Goal: Information Seeking & Learning: Learn about a topic

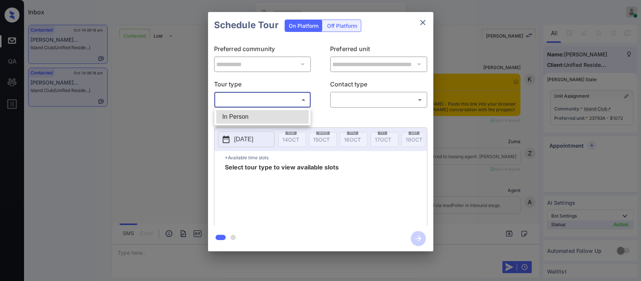
click at [282, 103] on body "Inbox Almas Zainab Online Set yourself offline Set yourself on break Profile Sw…" at bounding box center [320, 140] width 641 height 281
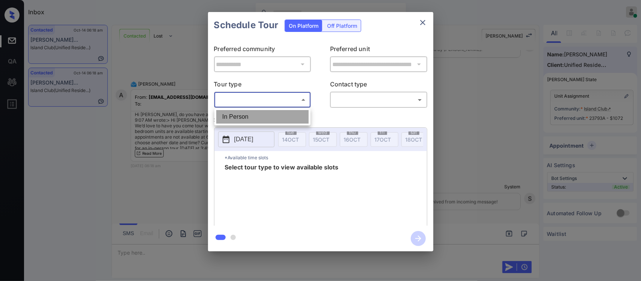
click at [275, 112] on li "In Person" at bounding box center [262, 117] width 92 height 14
type input "********"
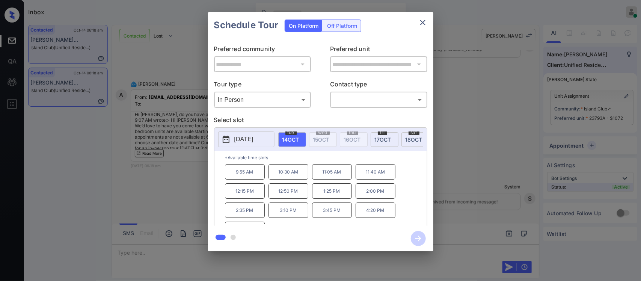
scroll to position [14, 0]
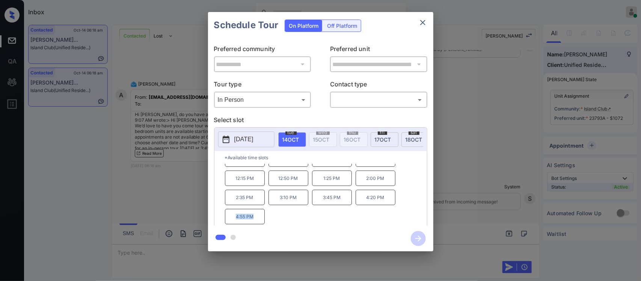
drag, startPoint x: 225, startPoint y: 221, endPoint x: 261, endPoint y: 222, distance: 36.5
click at [261, 222] on p "4:55 PM" at bounding box center [245, 216] width 40 height 15
copy p "4:55 PM"
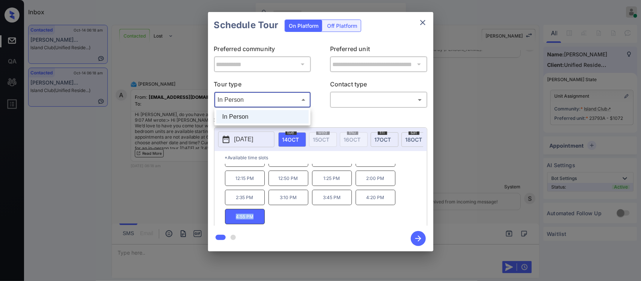
click at [279, 102] on body "Inbox Almas Zainab Online Set yourself offline Set yourself on break Profile Sw…" at bounding box center [320, 140] width 641 height 281
click at [370, 140] on div at bounding box center [320, 140] width 641 height 281
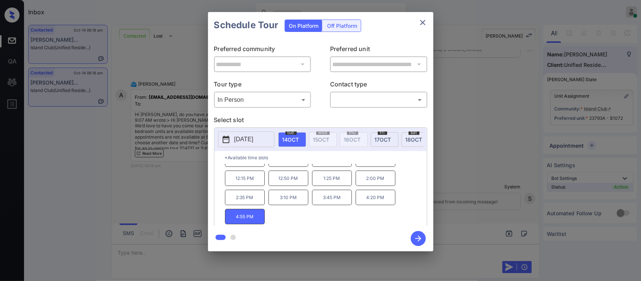
click at [385, 143] on div "fri 17 OCT" at bounding box center [385, 139] width 28 height 15
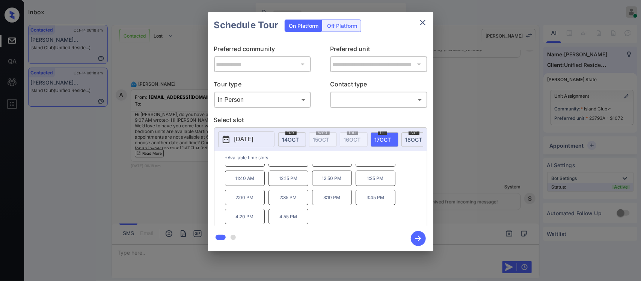
scroll to position [0, 0]
click at [421, 26] on icon "close" at bounding box center [422, 22] width 9 height 9
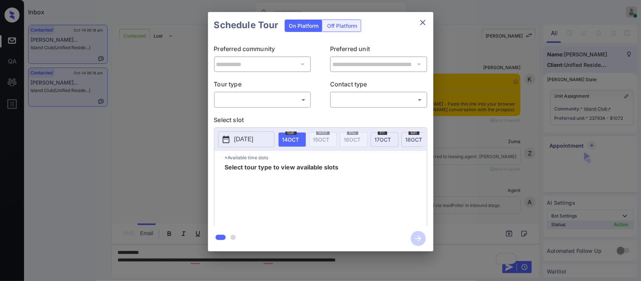
click at [271, 104] on body "Inbox Almas Zainab Online Set yourself offline Set yourself on break Profile Sw…" at bounding box center [320, 140] width 641 height 281
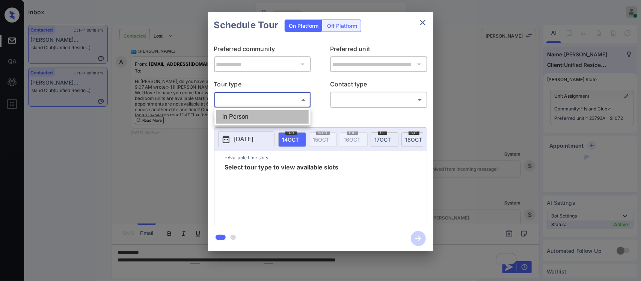
click at [269, 117] on li "In Person" at bounding box center [262, 117] width 92 height 14
type input "********"
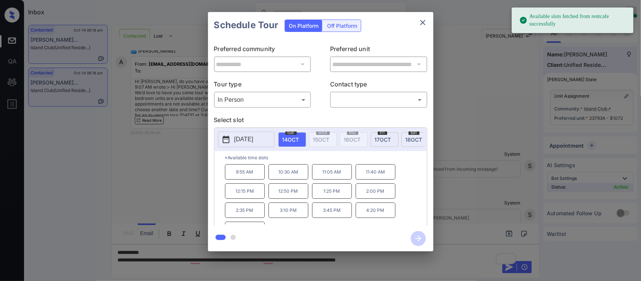
scroll to position [11, 0]
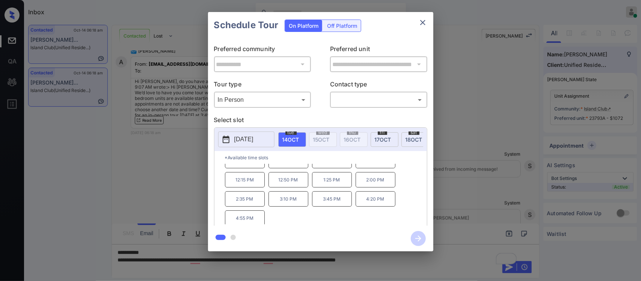
click at [381, 141] on span "17 OCT" at bounding box center [383, 139] width 17 height 6
click at [407, 140] on span "18 OCT" at bounding box center [414, 139] width 17 height 6
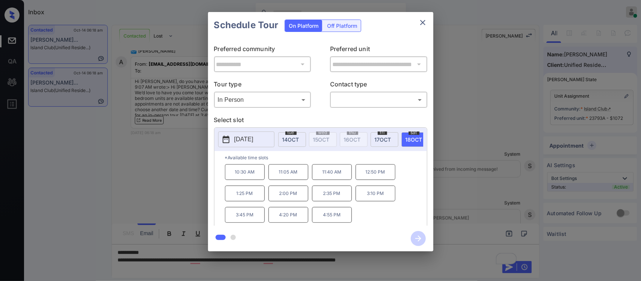
scroll to position [0, 0]
click at [423, 21] on icon "close" at bounding box center [422, 22] width 9 height 9
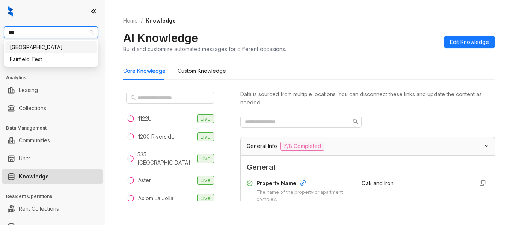
click at [81, 46] on div "[GEOGRAPHIC_DATA]" at bounding box center [51, 47] width 82 height 8
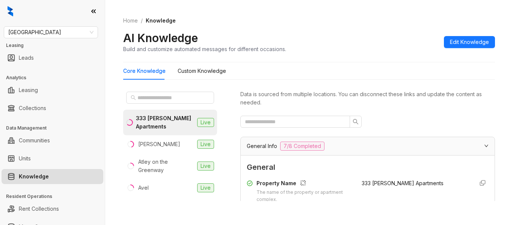
scroll to position [98, 0]
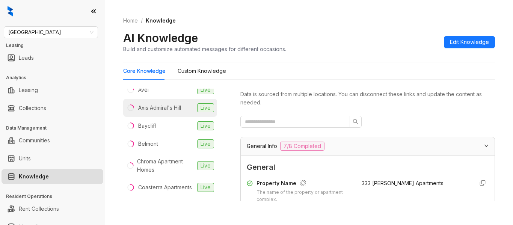
click at [172, 110] on div "Axis Admiral's Hill" at bounding box center [159, 108] width 43 height 8
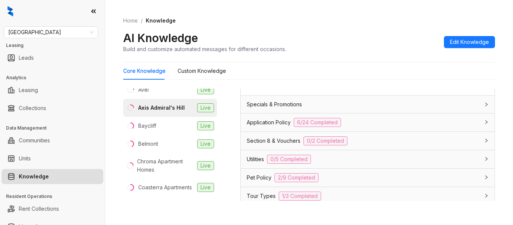
scroll to position [543, 0]
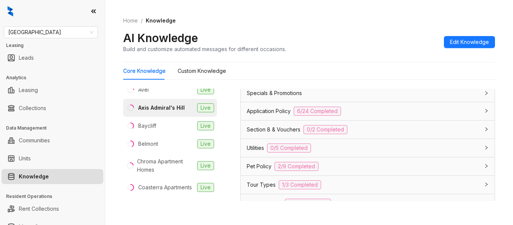
click at [420, 113] on div "Application Policy 6/24 Completed" at bounding box center [363, 111] width 233 height 9
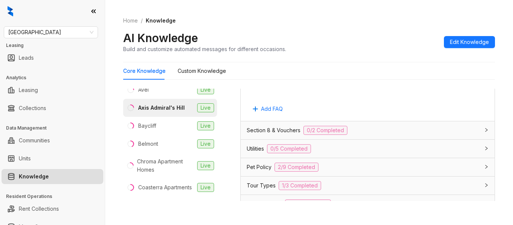
scroll to position [1517, 0]
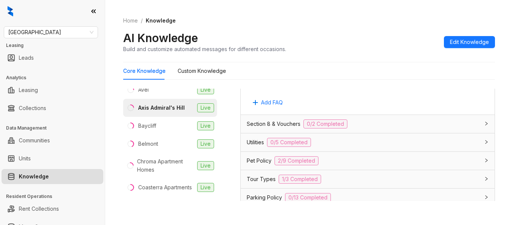
click at [388, 128] on div "Section 8 & Vouchers 0/2 Completed" at bounding box center [363, 123] width 233 height 9
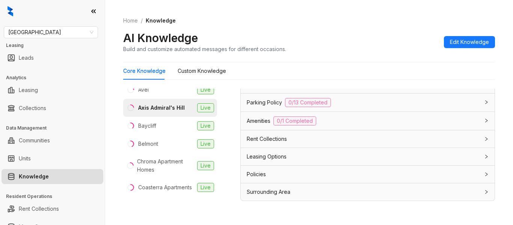
scroll to position [1700, 0]
click at [480, 193] on div at bounding box center [484, 192] width 9 height 8
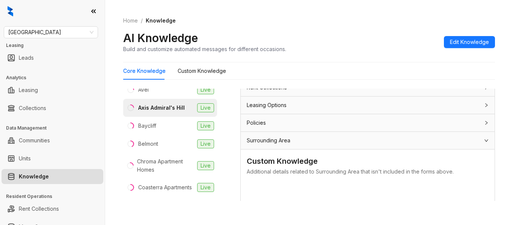
scroll to position [1729, 0]
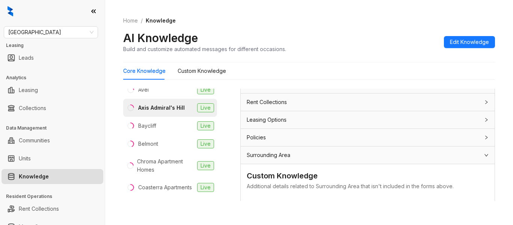
click at [414, 158] on div "Surrounding Area" at bounding box center [368, 154] width 254 height 17
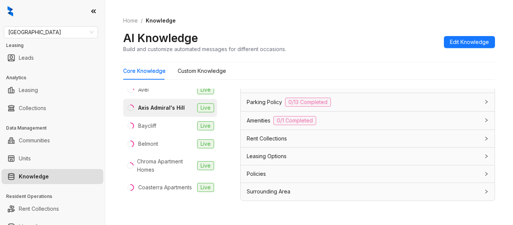
scroll to position [1700, 0]
drag, startPoint x: 427, startPoint y: 154, endPoint x: 424, endPoint y: 167, distance: 12.8
click at [424, 167] on div "Policies" at bounding box center [368, 174] width 254 height 17
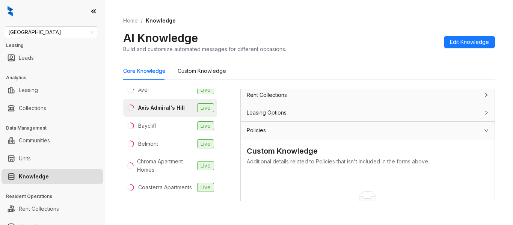
scroll to position [1722, 0]
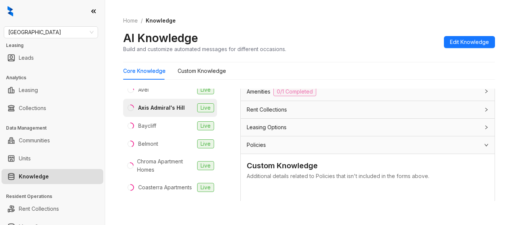
click at [448, 131] on div "Leasing Options" at bounding box center [363, 127] width 233 height 8
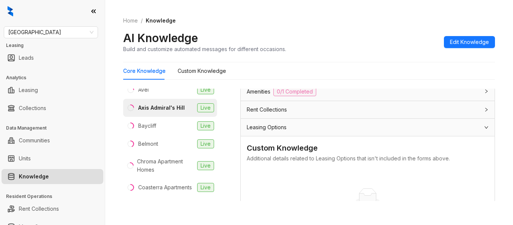
scroll to position [1820, 0]
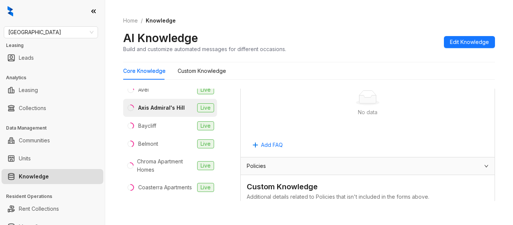
click at [479, 170] on div "Data is sourced from multiple locations. You can disconnect these links and upd…" at bounding box center [367, 145] width 255 height 112
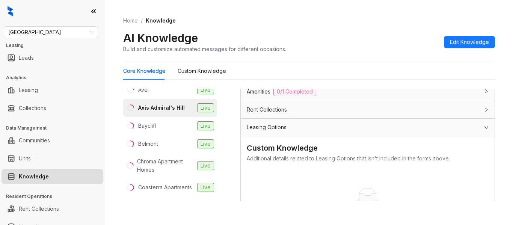
click at [392, 114] on div "Rent Collections" at bounding box center [363, 110] width 233 height 8
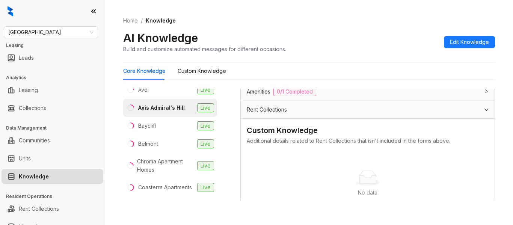
scroll to position [1624, 0]
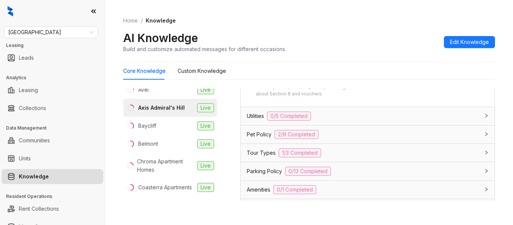
click at [399, 194] on div "Amenities 0/1 Completed" at bounding box center [363, 189] width 233 height 9
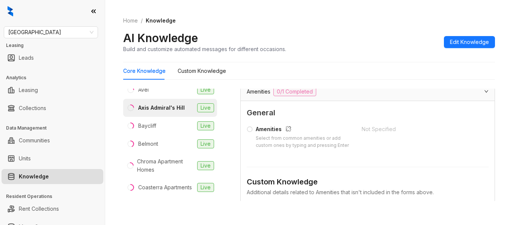
drag, startPoint x: 476, startPoint y: 151, endPoint x: 481, endPoint y: 152, distance: 4.6
click at [481, 152] on div "Data is sourced from multiple locations. You can disconnect these links and upd…" at bounding box center [367, 145] width 255 height 112
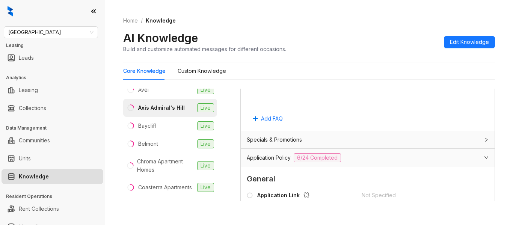
scroll to position [506, 0]
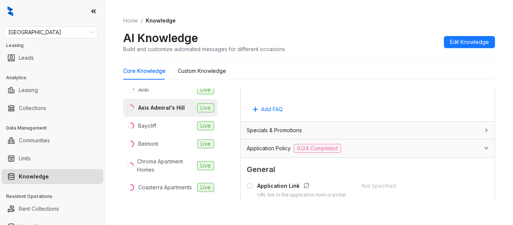
click at [432, 131] on div "Specials & Promotions" at bounding box center [363, 130] width 233 height 8
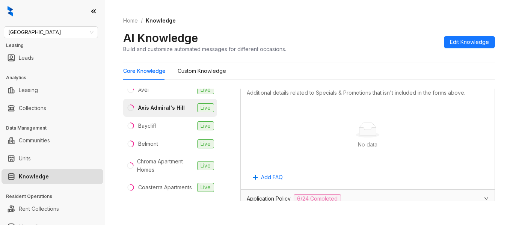
scroll to position [800, 0]
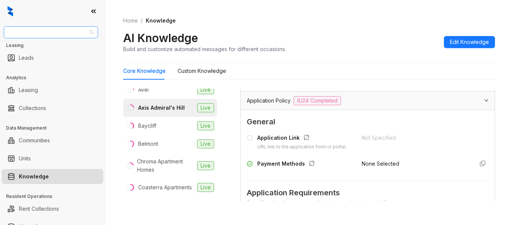
click at [69, 29] on span "Fairfield" at bounding box center [50, 32] width 85 height 11
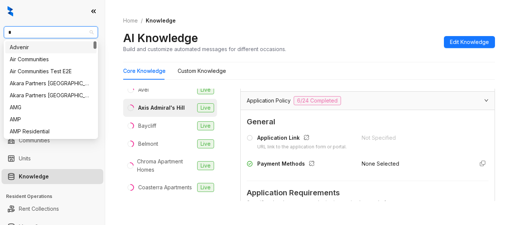
type input "**"
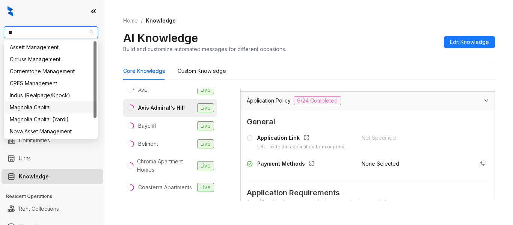
click at [64, 108] on div "Magnolia Capital" at bounding box center [51, 107] width 82 height 8
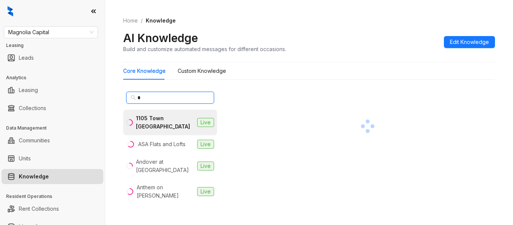
click at [166, 97] on input "*" at bounding box center [170, 98] width 66 height 8
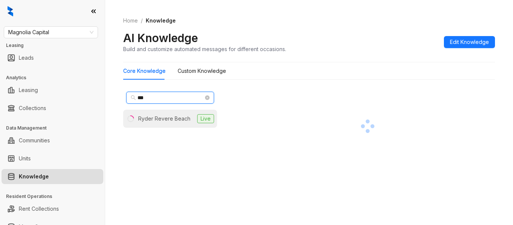
type input "***"
click at [165, 123] on li "Ryder Revere Beach Live" at bounding box center [170, 119] width 94 height 18
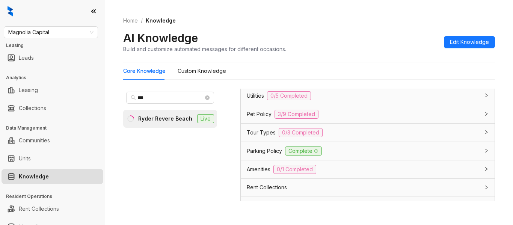
scroll to position [644, 0]
